Goal: Task Accomplishment & Management: Use online tool/utility

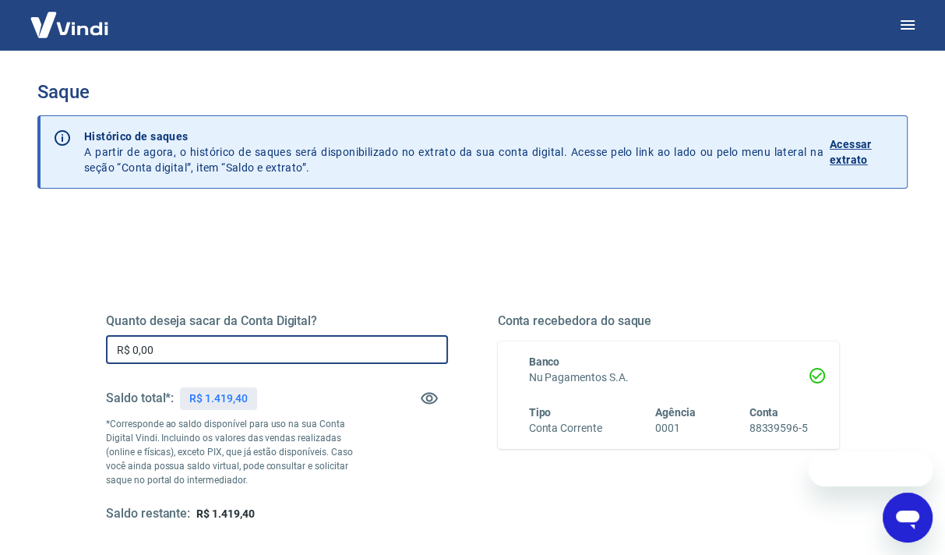
click at [378, 351] on input "R$ 0,00" at bounding box center [277, 349] width 342 height 29
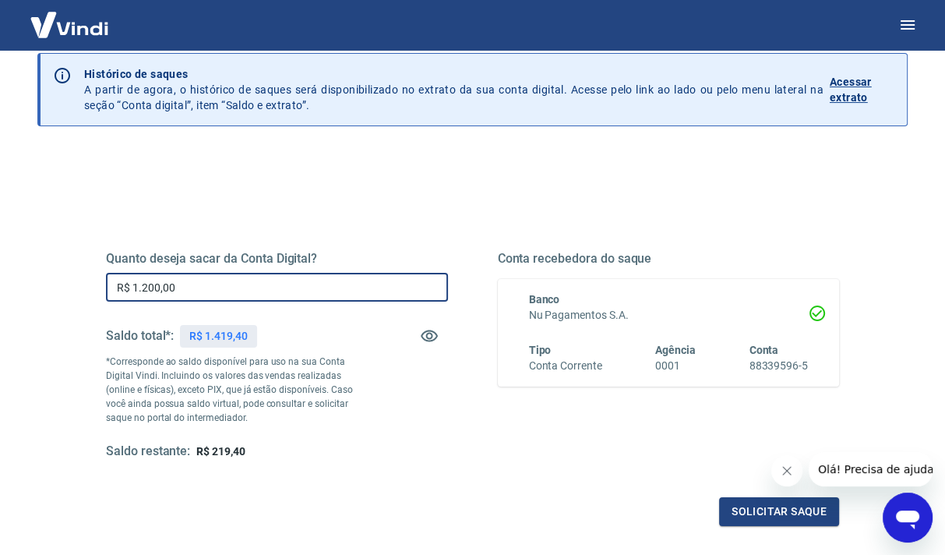
scroll to position [215, 0]
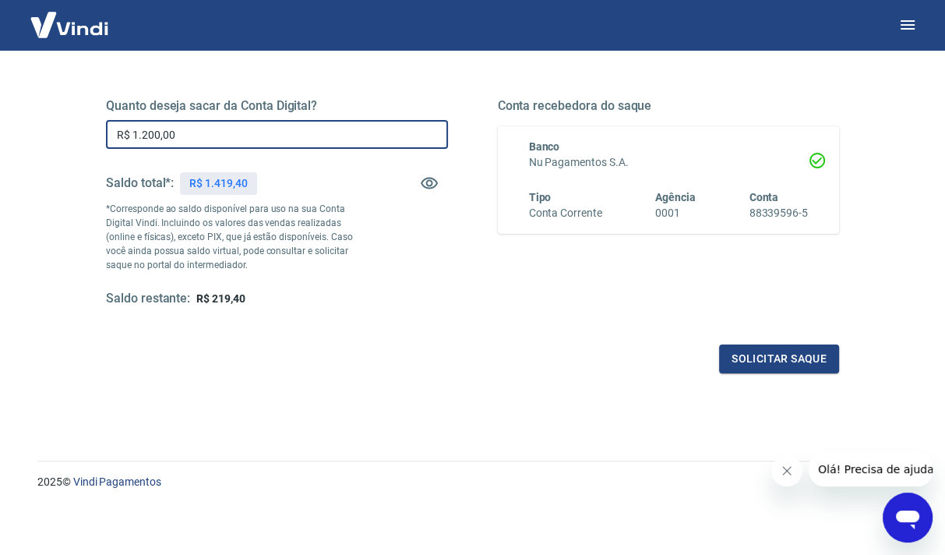
type input "R$ 1.200,00"
click at [782, 341] on div "Quanto deseja sacar da Conta Digital? R$ 1.200,00 ​ Saldo total*: R$ 1.419,40 *…" at bounding box center [472, 217] width 733 height 312
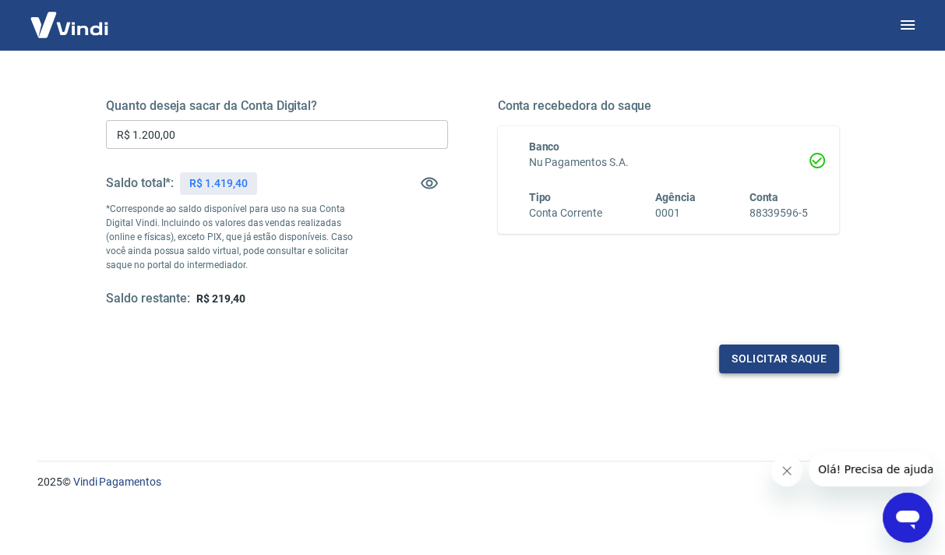
click at [770, 358] on button "Solicitar saque" at bounding box center [779, 358] width 120 height 29
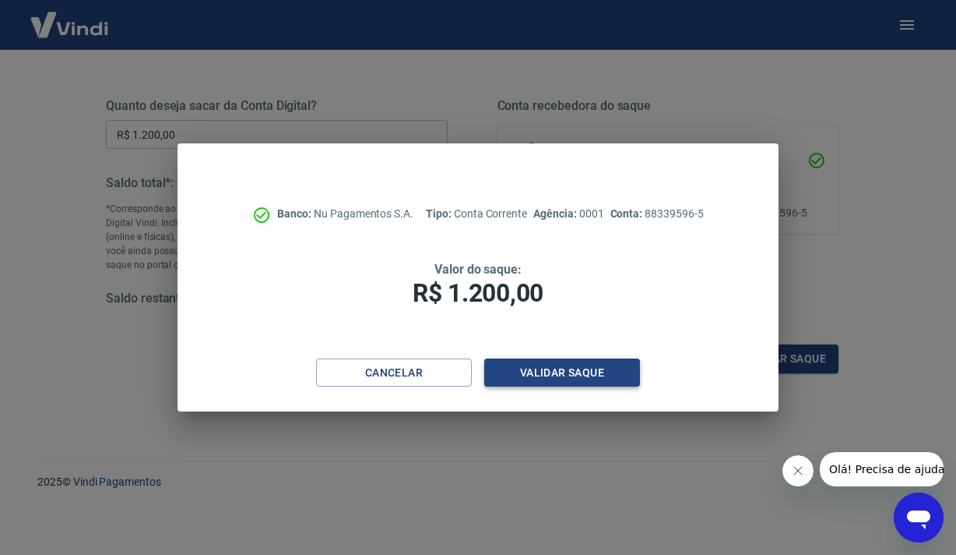
click at [550, 375] on button "Validar saque" at bounding box center [562, 372] width 156 height 29
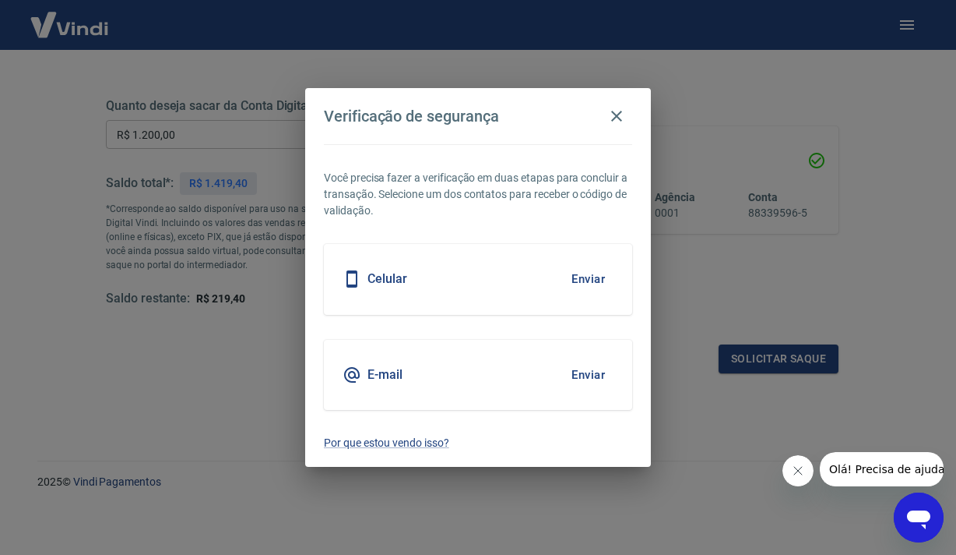
click at [589, 273] on button "Enviar" at bounding box center [588, 278] width 51 height 33
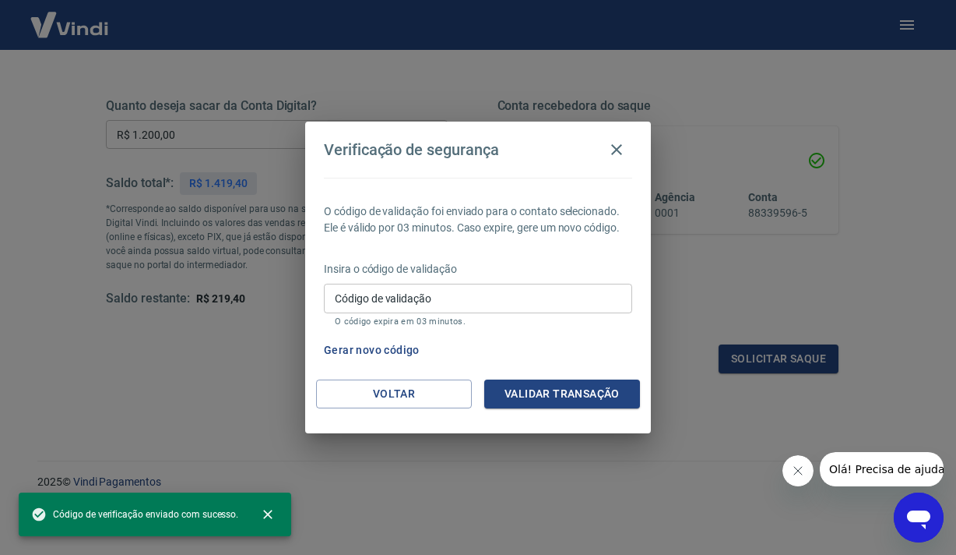
click at [400, 297] on input "Código de validação" at bounding box center [478, 298] width 308 height 29
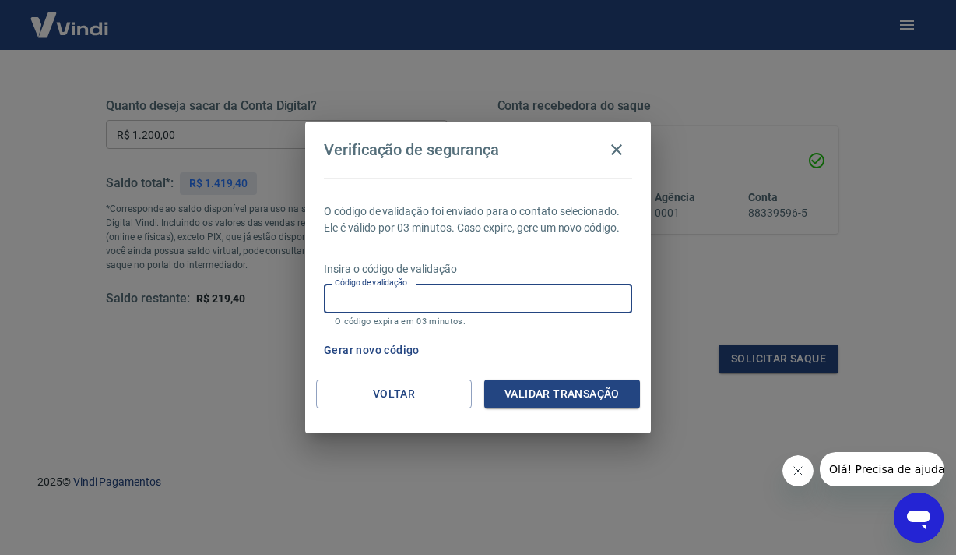
click at [395, 346] on button "Gerar novo código" at bounding box center [372, 350] width 108 height 29
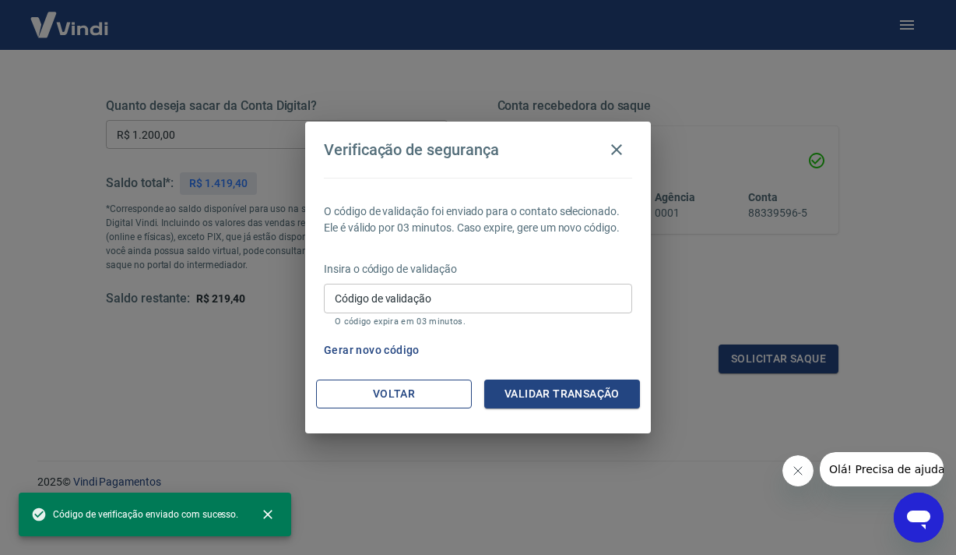
click at [410, 395] on button "Voltar" at bounding box center [394, 393] width 156 height 29
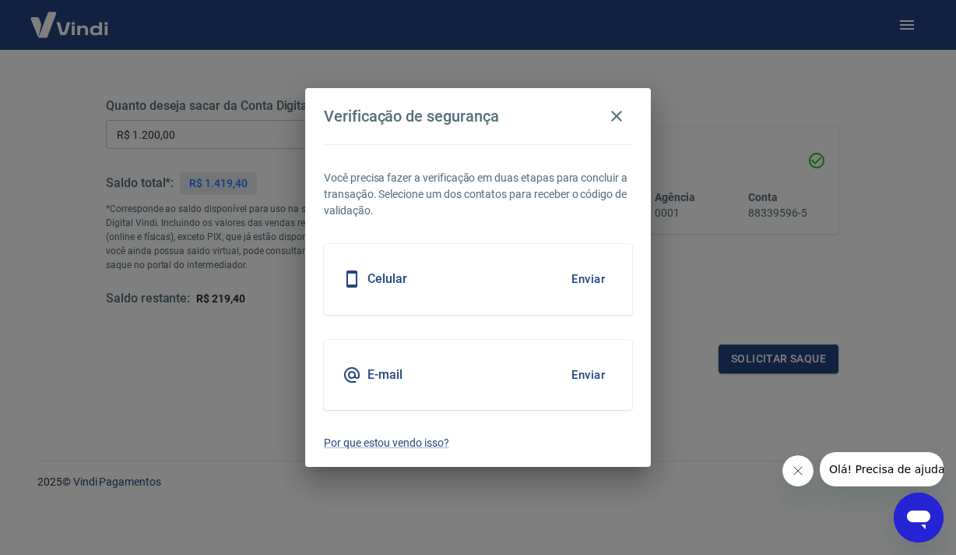
click at [587, 378] on button "Enviar" at bounding box center [588, 374] width 51 height 33
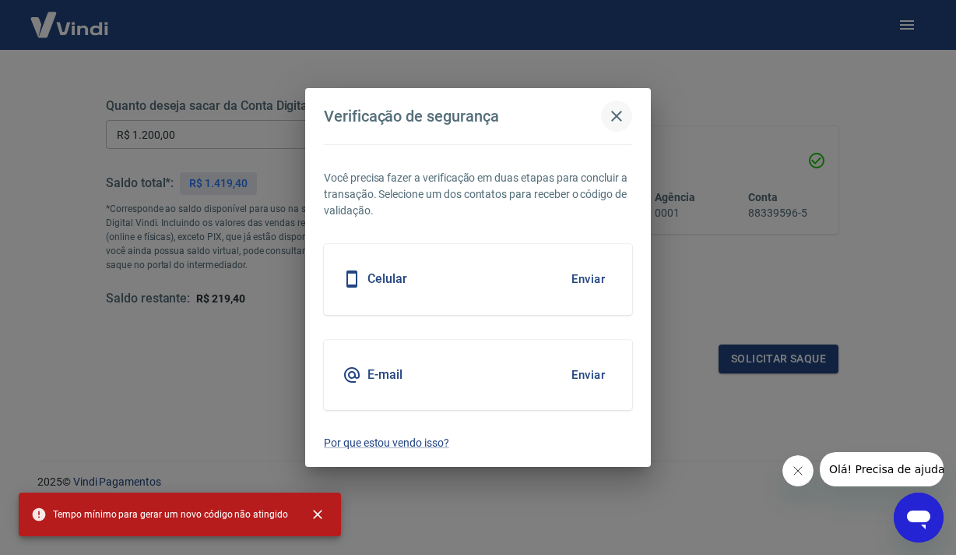
click at [621, 121] on icon "button" at bounding box center [616, 116] width 11 height 11
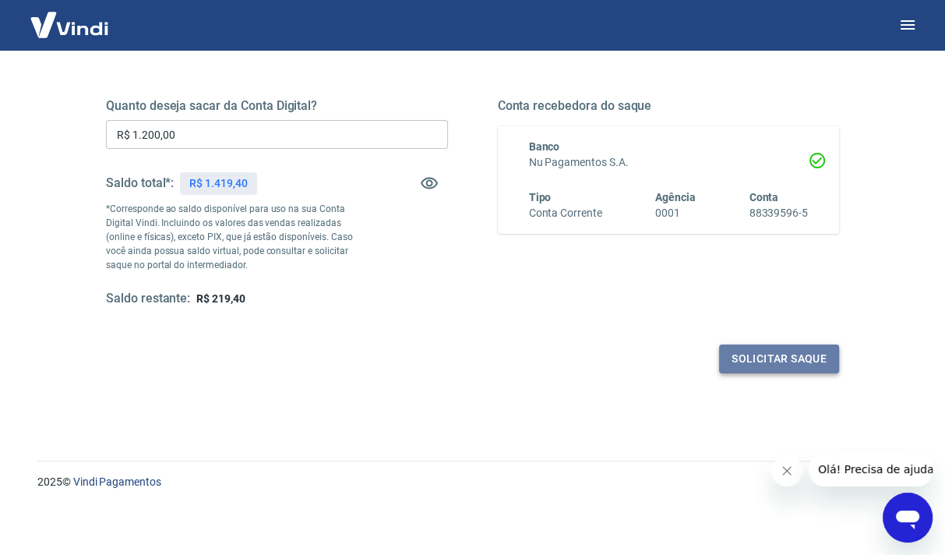
click at [779, 355] on button "Solicitar saque" at bounding box center [779, 358] width 120 height 29
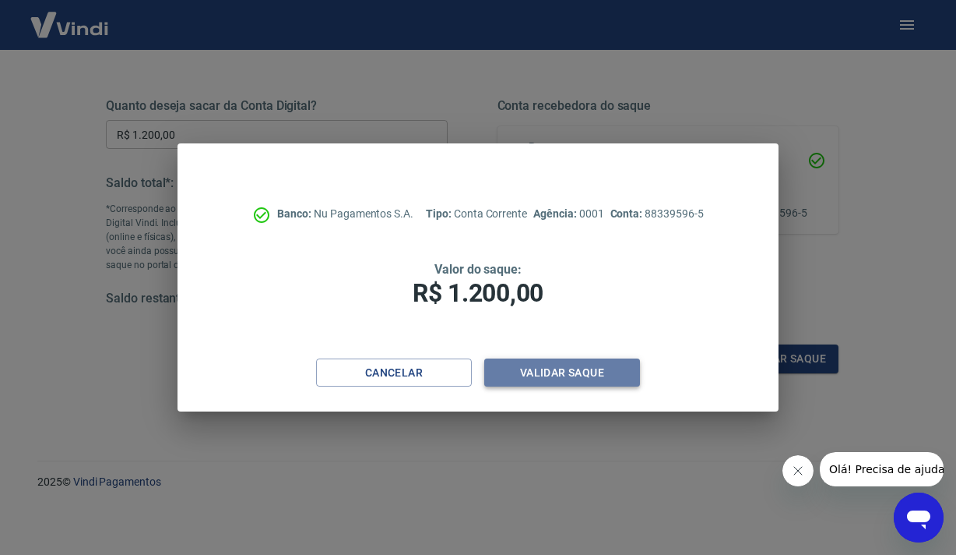
click at [598, 373] on button "Validar saque" at bounding box center [562, 372] width 156 height 29
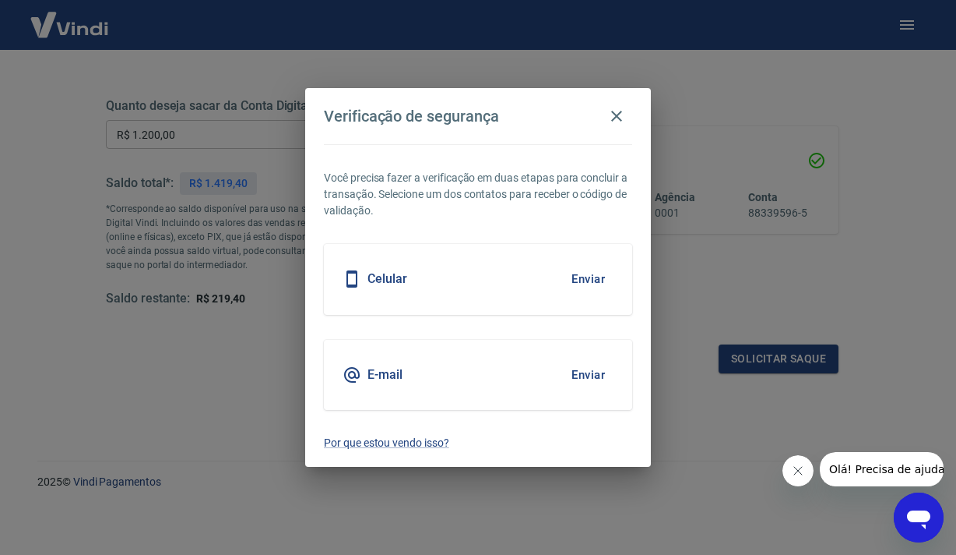
click at [598, 375] on button "Enviar" at bounding box center [588, 374] width 51 height 33
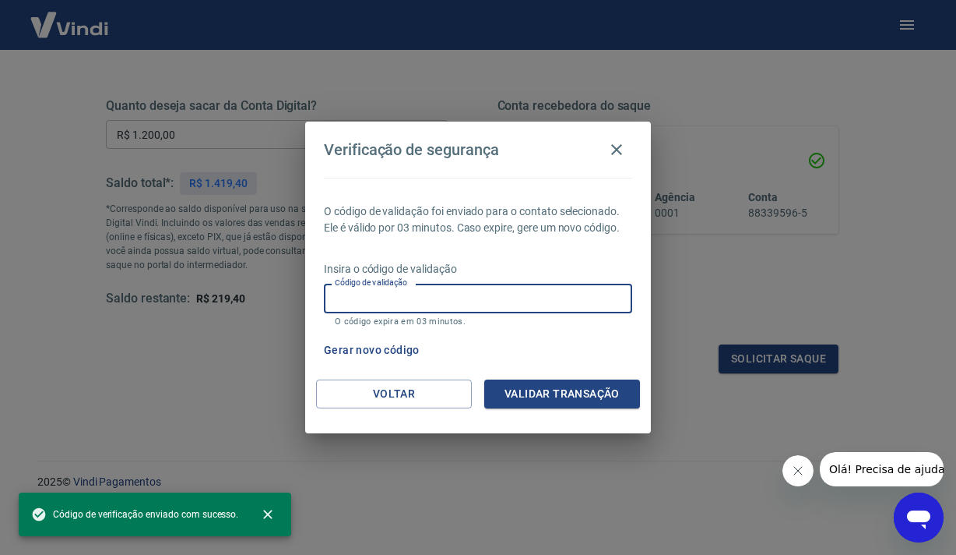
click at [436, 298] on input "Código de validação" at bounding box center [478, 298] width 308 height 29
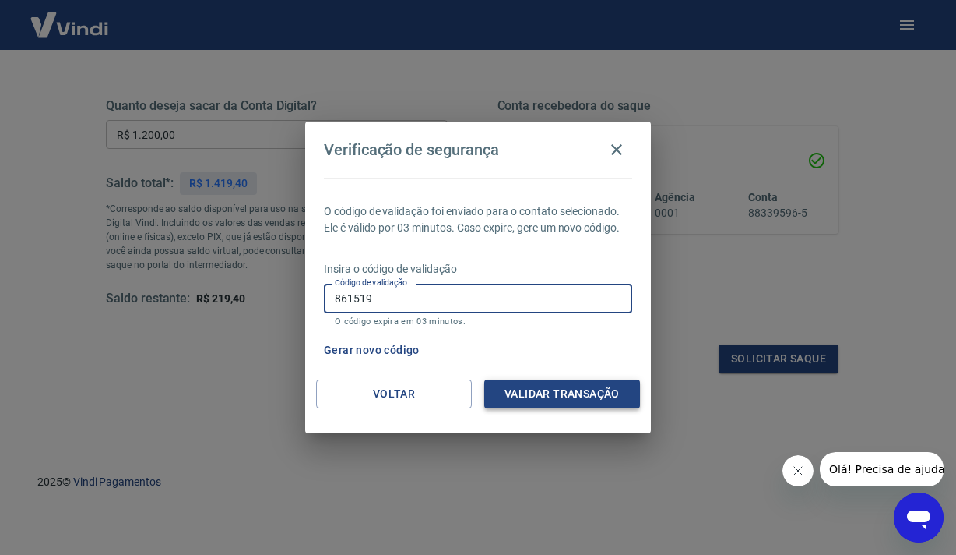
type input "861519"
click at [530, 401] on button "Validar transação" at bounding box center [562, 393] width 156 height 29
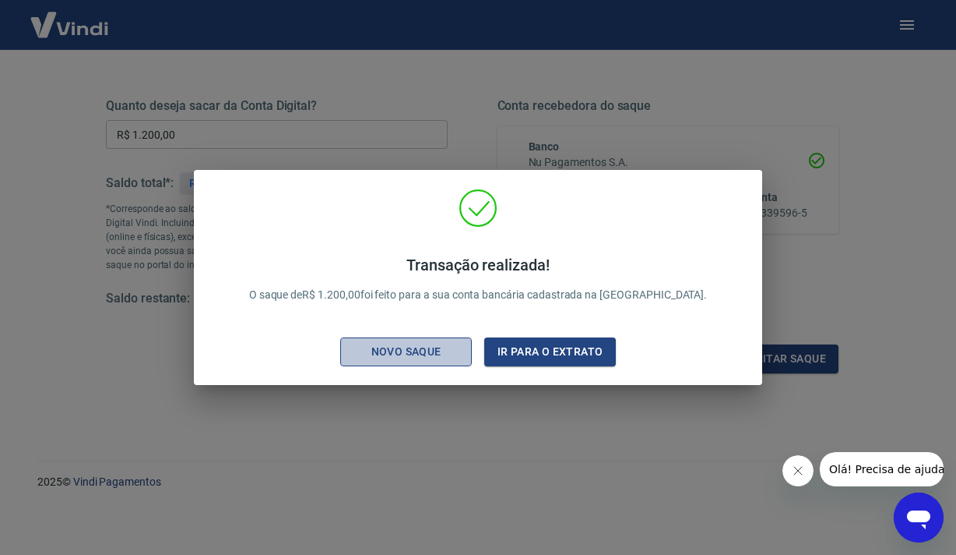
click at [421, 347] on div "Novo saque" at bounding box center [406, 351] width 107 height 19
